Goal: Check status: Check status

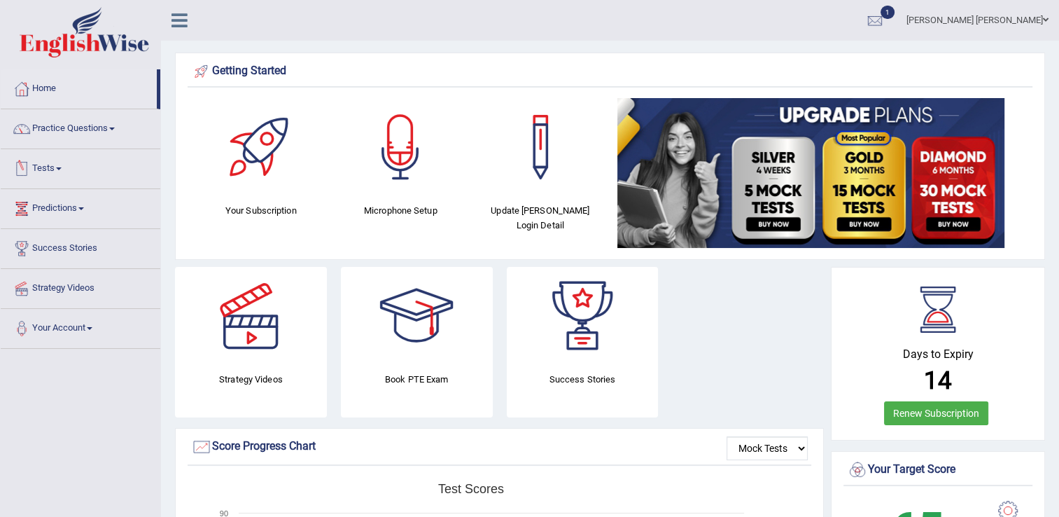
click at [62, 167] on span at bounding box center [59, 168] width 6 height 3
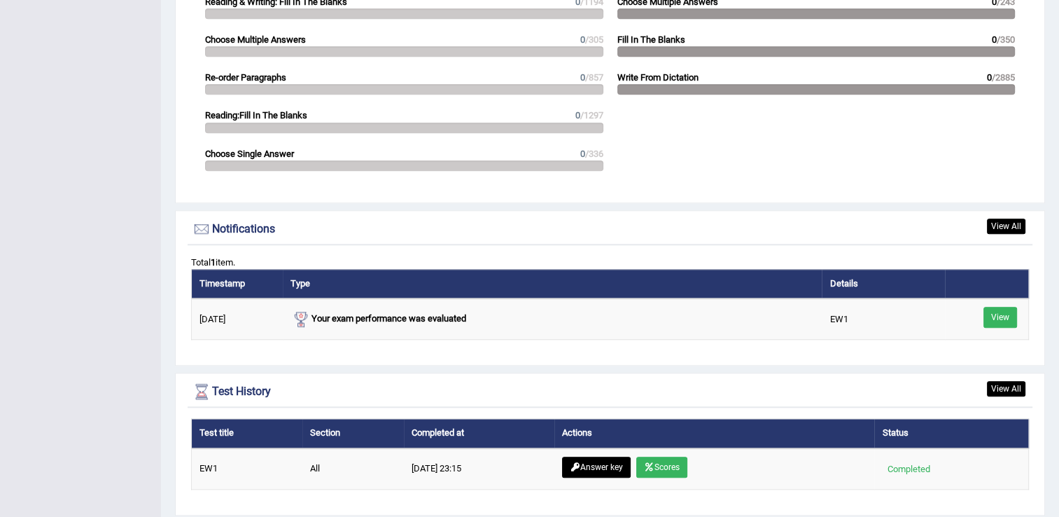
scroll to position [1506, 0]
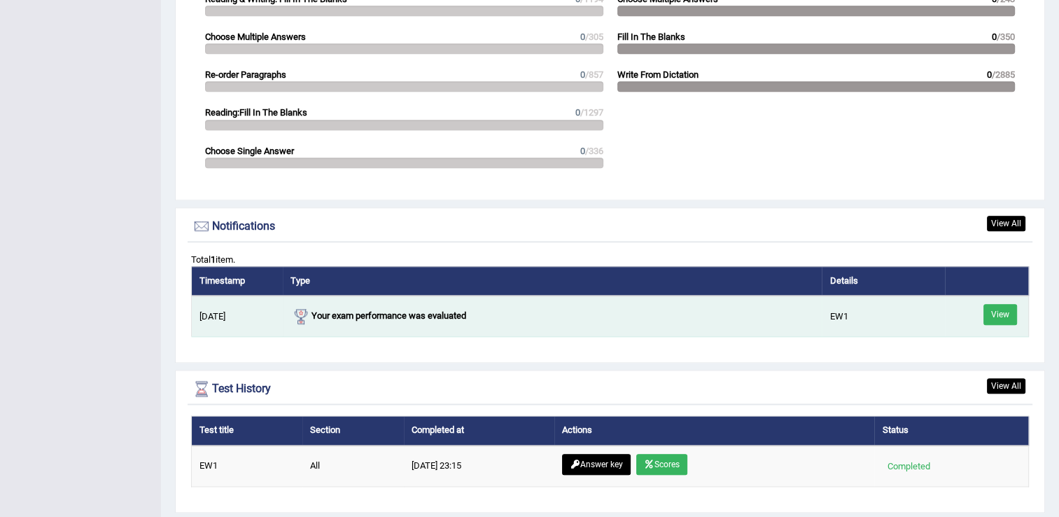
click at [999, 309] on link "View" at bounding box center [1000, 314] width 34 height 21
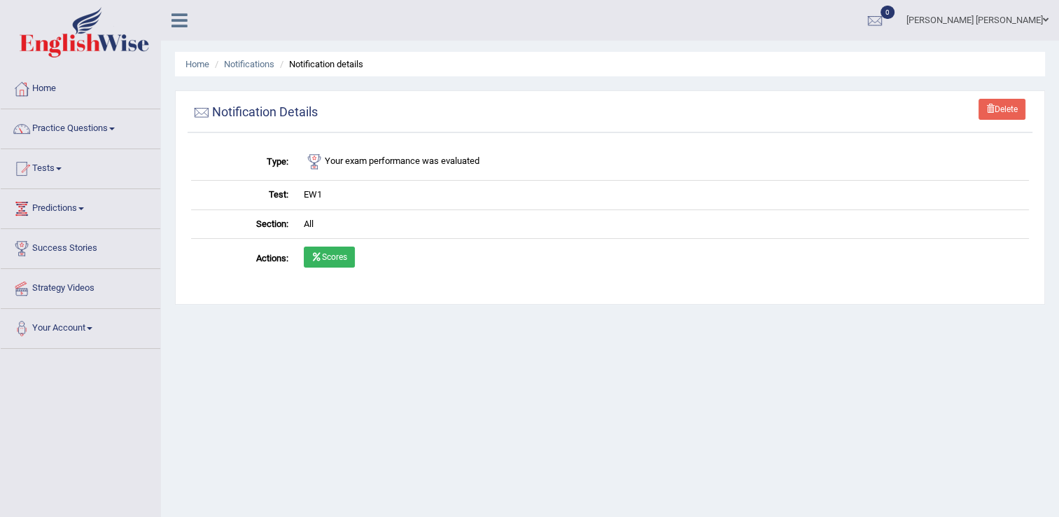
click at [327, 253] on link "Scores" at bounding box center [329, 256] width 51 height 21
click at [328, 248] on link "Scores" at bounding box center [329, 256] width 51 height 21
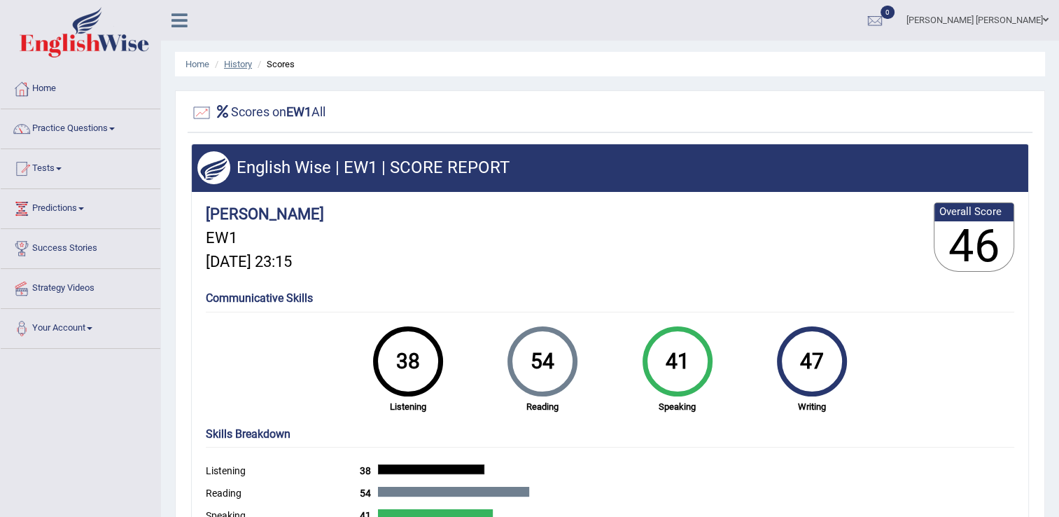
click at [231, 65] on link "History" at bounding box center [238, 64] width 28 height 10
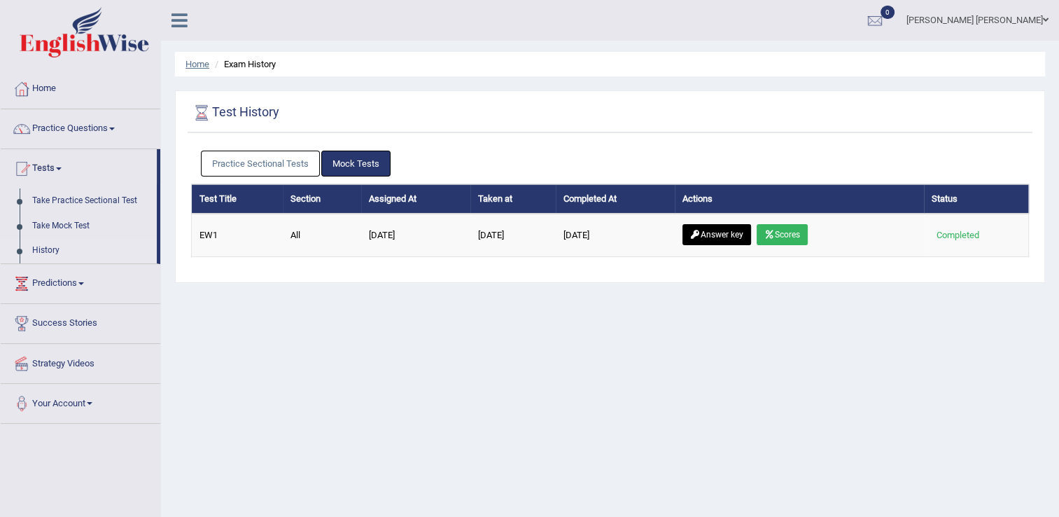
click at [195, 64] on link "Home" at bounding box center [197, 64] width 24 height 10
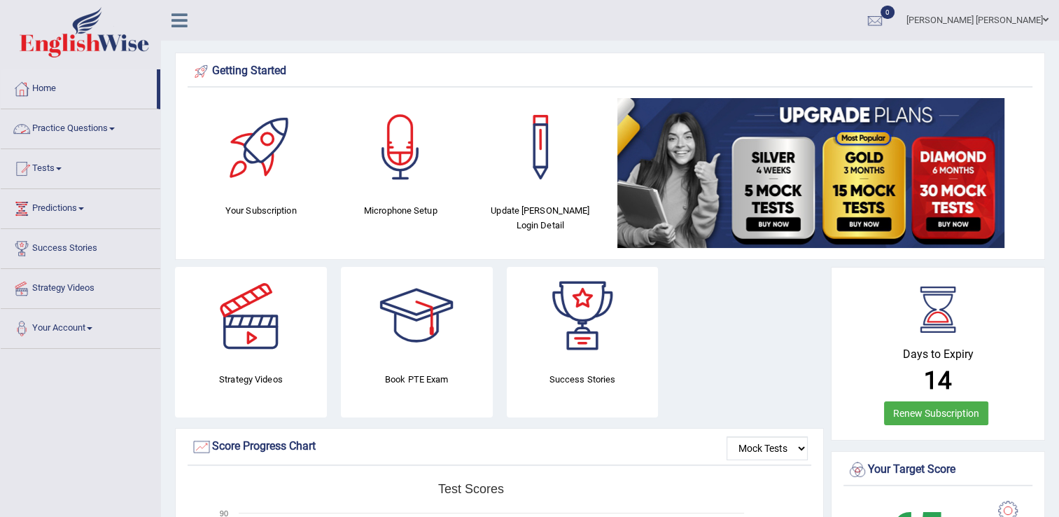
click at [113, 125] on link "Practice Questions" at bounding box center [81, 126] width 160 height 35
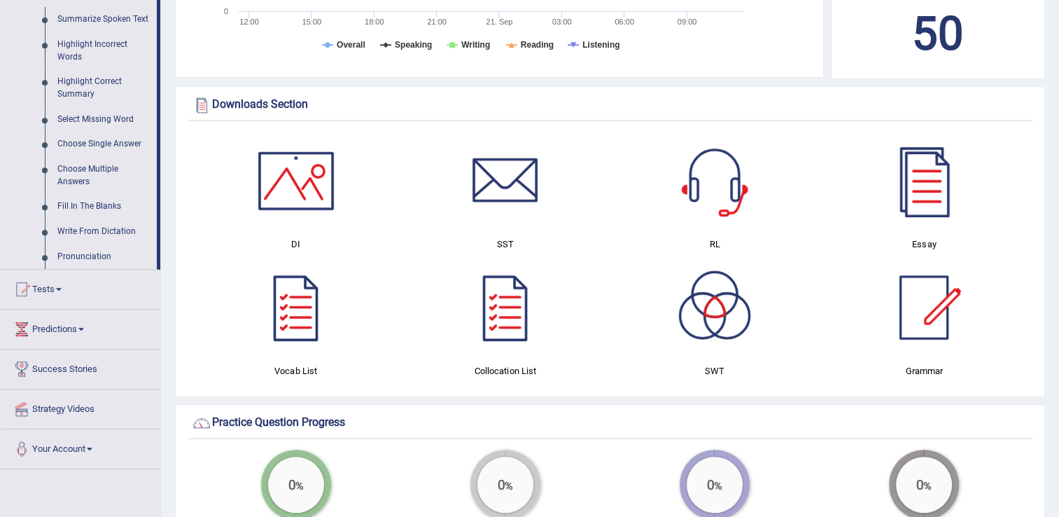
scroll to position [653, 0]
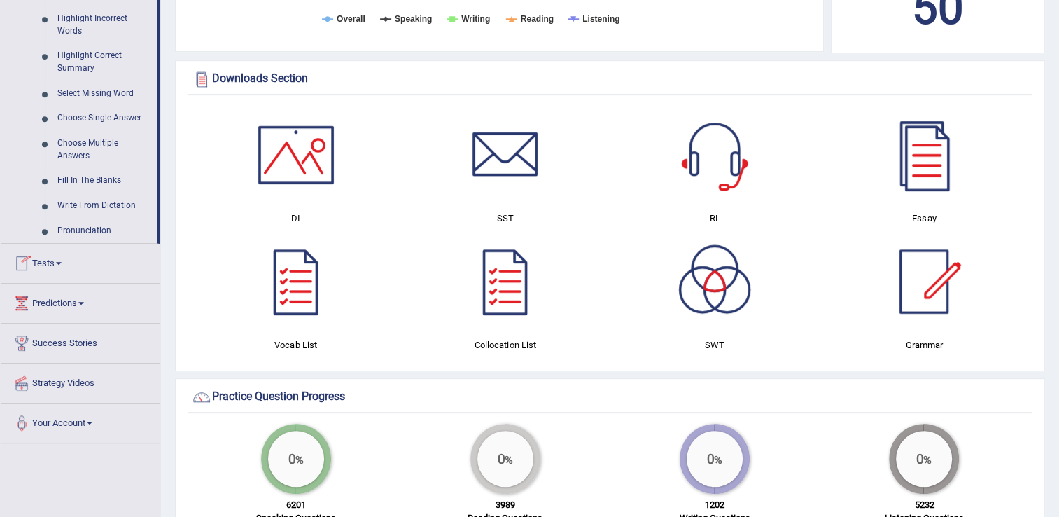
click at [62, 262] on span at bounding box center [59, 263] width 6 height 3
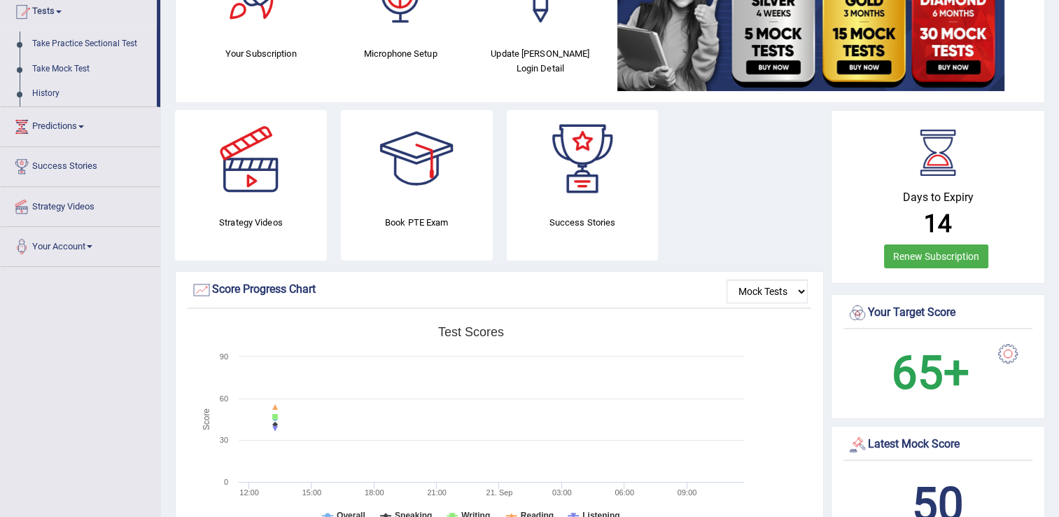
scroll to position [0, 0]
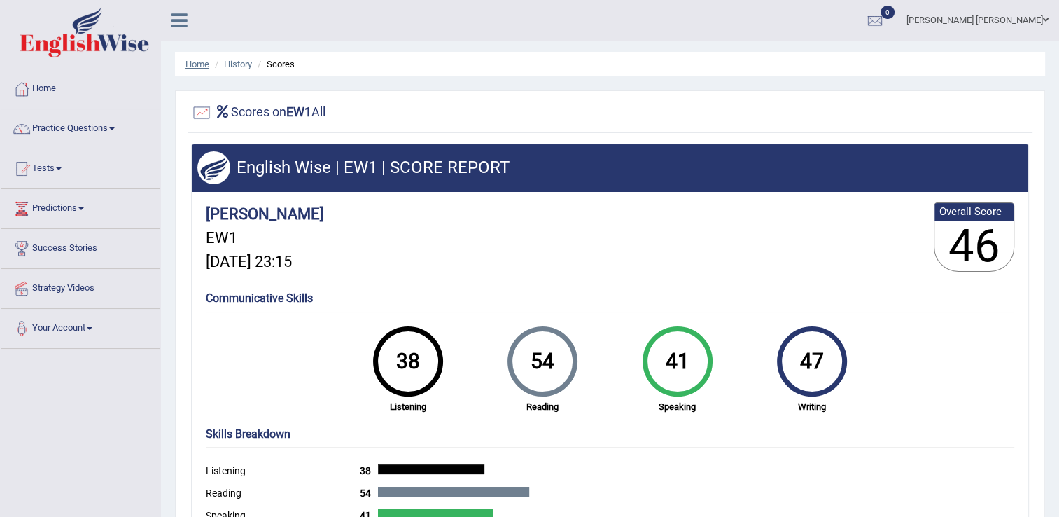
click at [196, 62] on link "Home" at bounding box center [197, 64] width 24 height 10
